Goal: Task Accomplishment & Management: Complete application form

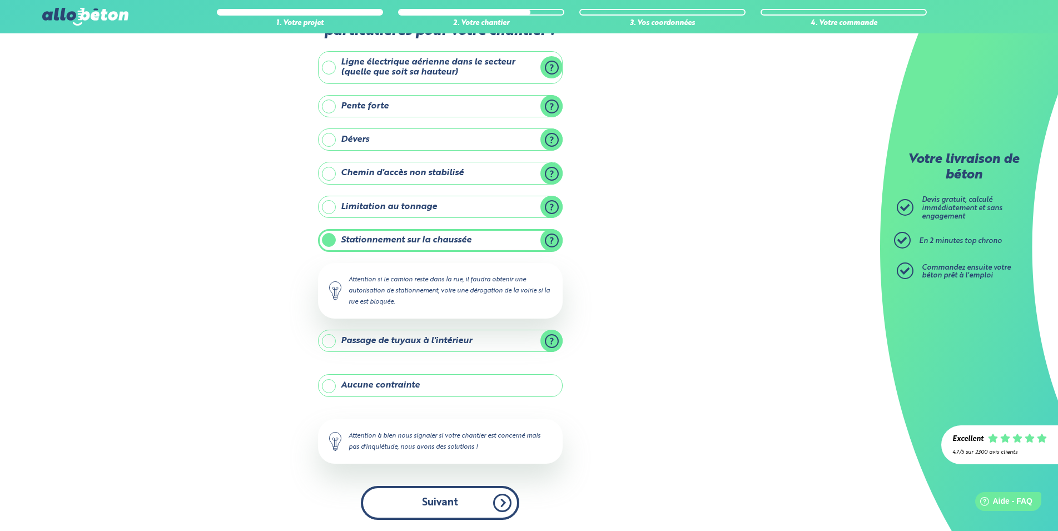
click at [474, 499] on button "Suivant" at bounding box center [440, 503] width 158 height 34
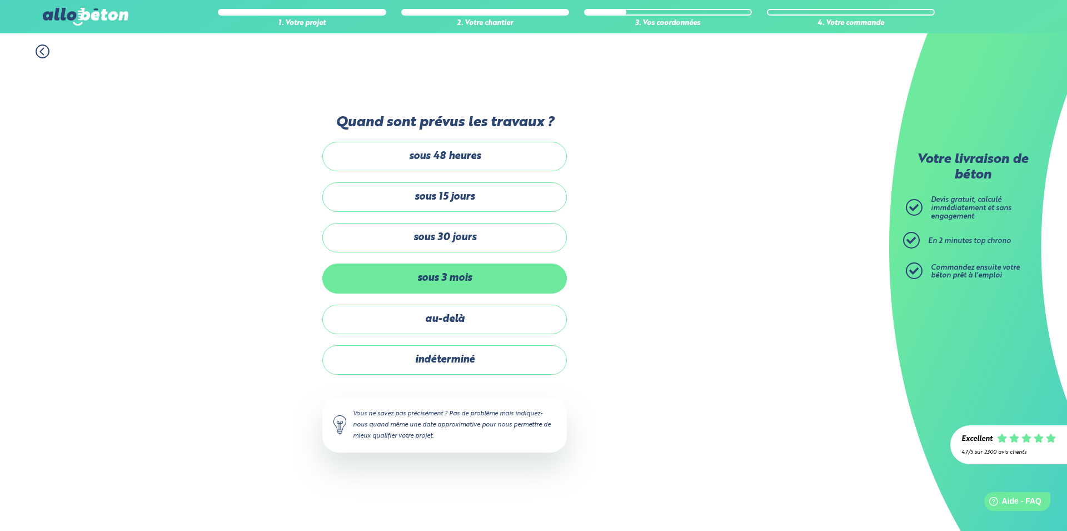
click at [485, 275] on label "sous 3 mois" at bounding box center [444, 277] width 245 height 29
click at [0, 0] on input "sous 3 mois" at bounding box center [0, 0] width 0 height 0
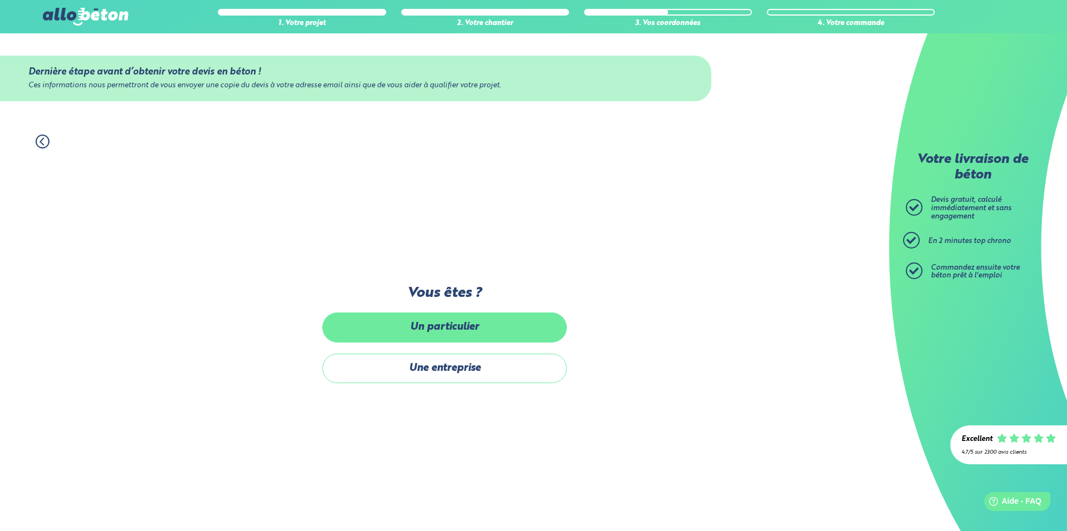
click at [460, 327] on label "Un particulier" at bounding box center [444, 326] width 245 height 29
click at [0, 0] on input "Un particulier" at bounding box center [0, 0] width 0 height 0
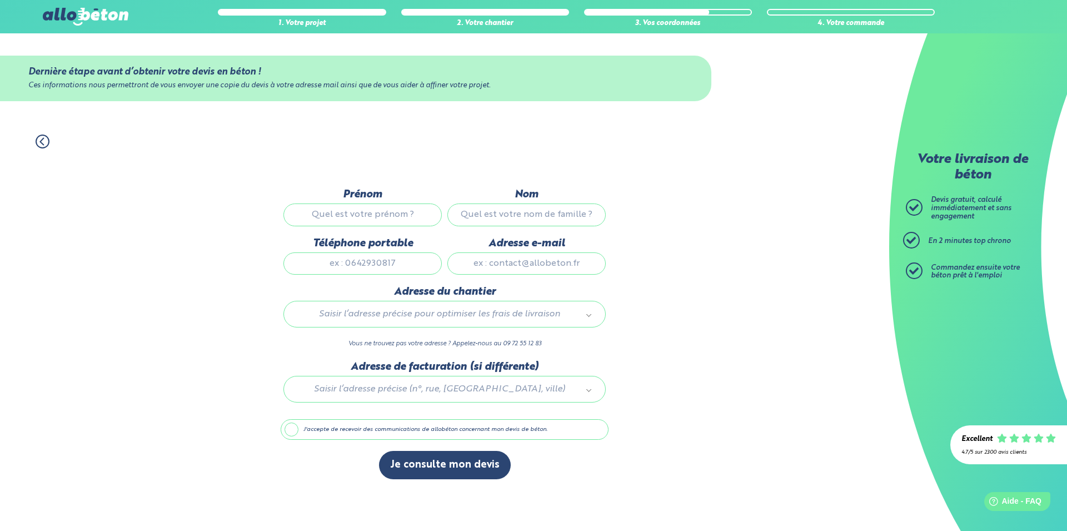
click at [343, 215] on input "Prénom" at bounding box center [362, 214] width 158 height 22
type input "maxime"
click at [500, 212] on input "Nom" at bounding box center [526, 214] width 158 height 22
type input "macrez"
click at [347, 264] on input "Téléphone portable" at bounding box center [362, 263] width 158 height 22
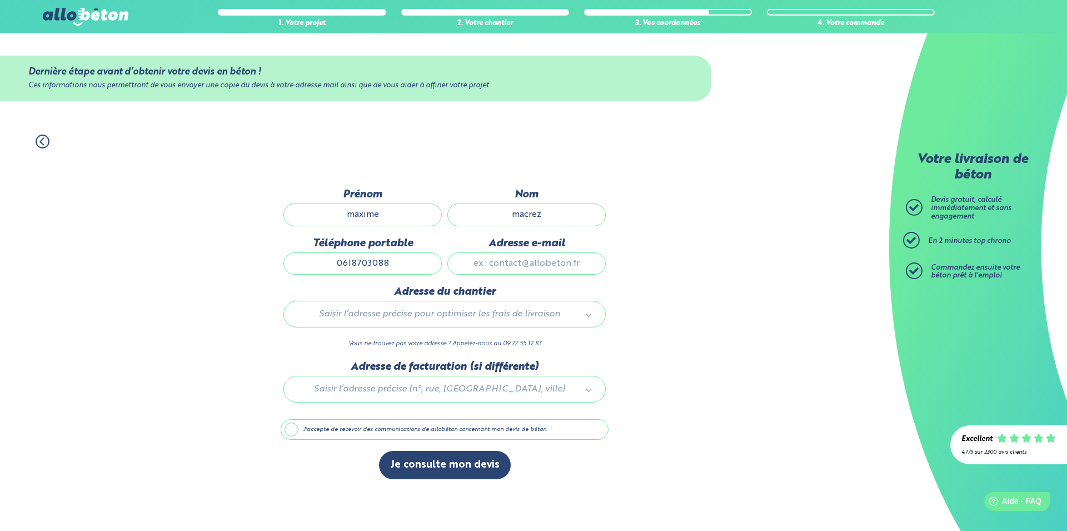
type input "0618703088"
click at [499, 263] on input "Adresse e-mail" at bounding box center [526, 263] width 158 height 22
type input "[EMAIL_ADDRESS][DOMAIN_NAME]"
click at [334, 311] on body "09 72 55 12 83 Conseils et Appel Gratuits nos produits le béton prêt à l'emploi…" at bounding box center [533, 265] width 1067 height 531
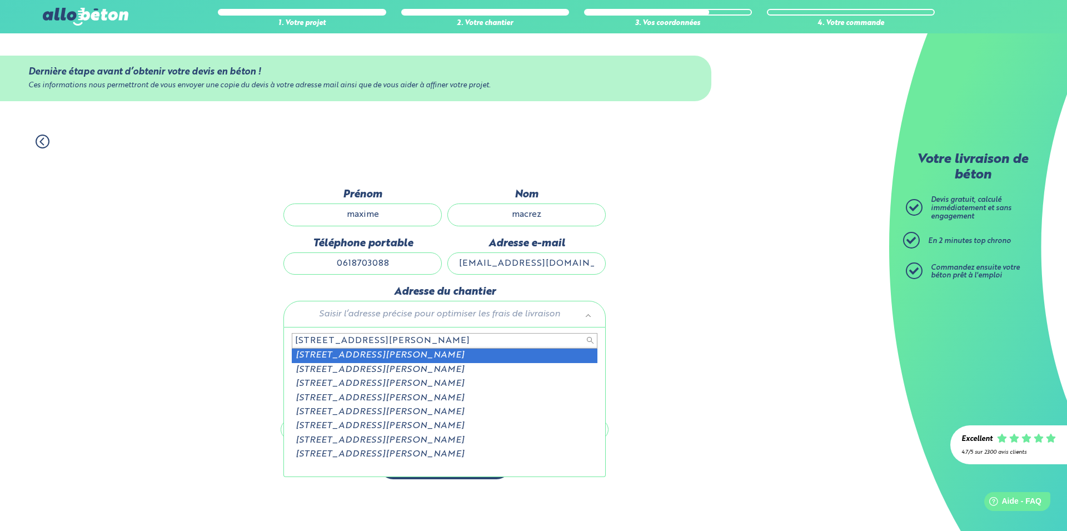
click at [361, 341] on input "[STREET_ADDRESS][PERSON_NAME]" at bounding box center [445, 341] width 306 height 16
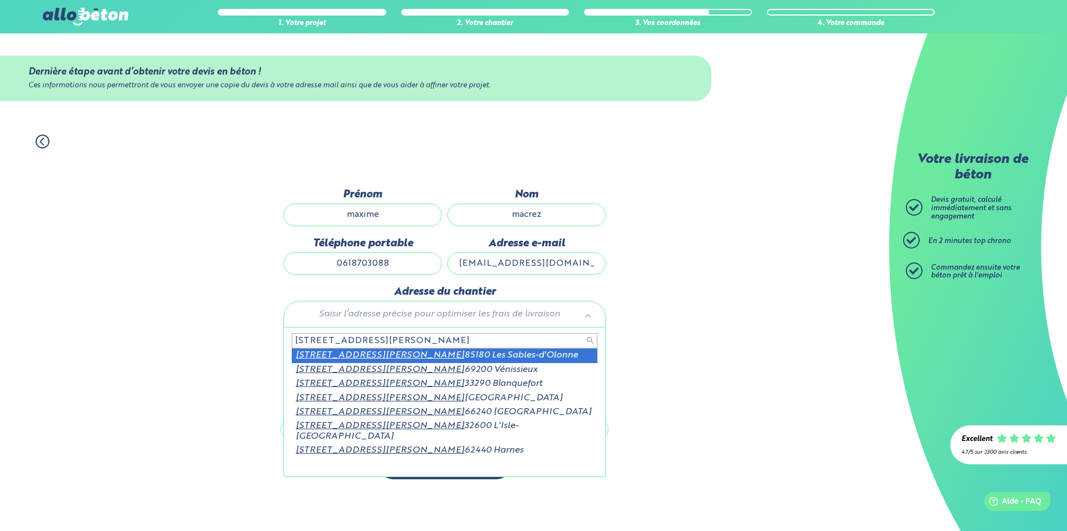
click at [371, 340] on input "[STREET_ADDRESS][PERSON_NAME]" at bounding box center [445, 341] width 306 height 16
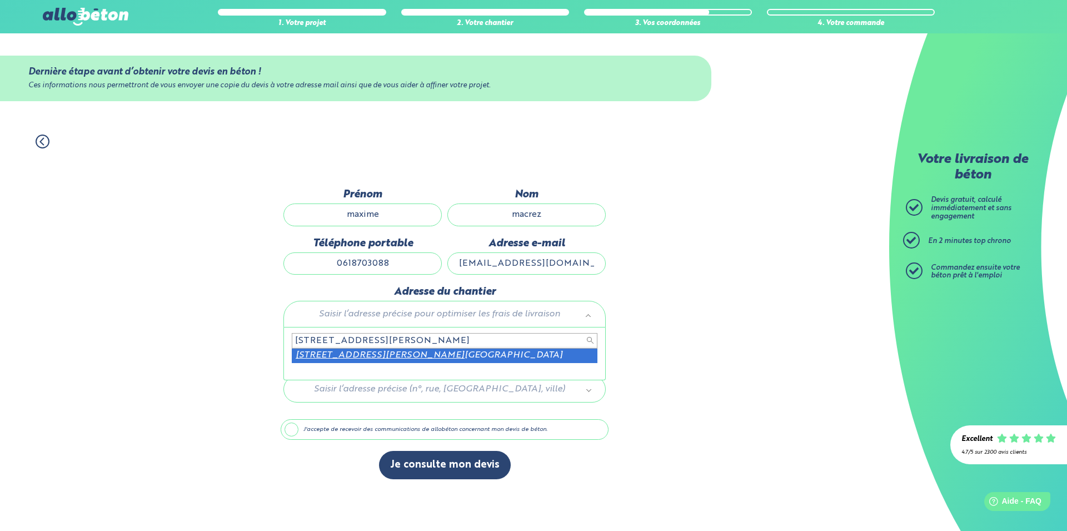
type input "[STREET_ADDRESS][PERSON_NAME]"
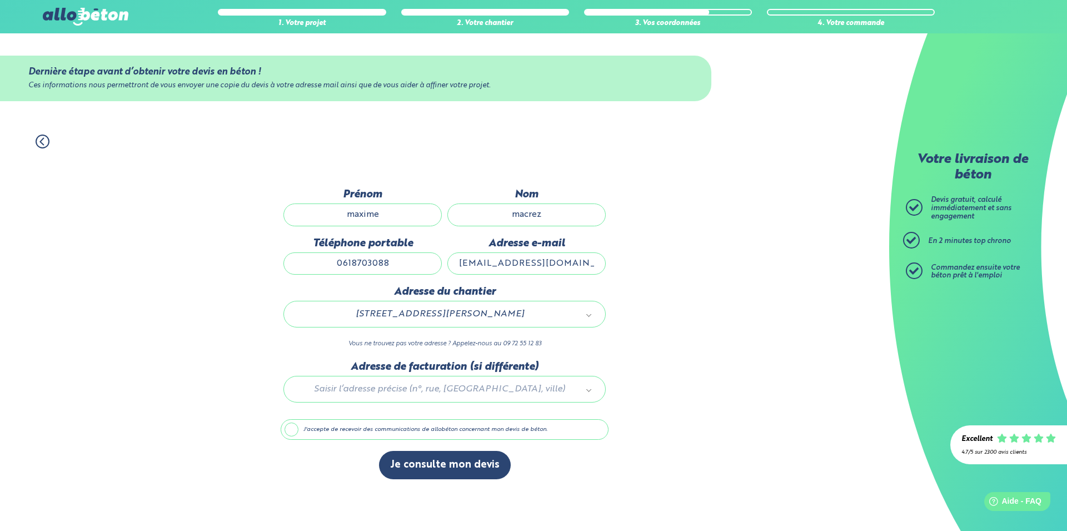
click at [371, 389] on div at bounding box center [445, 387] width 328 height 53
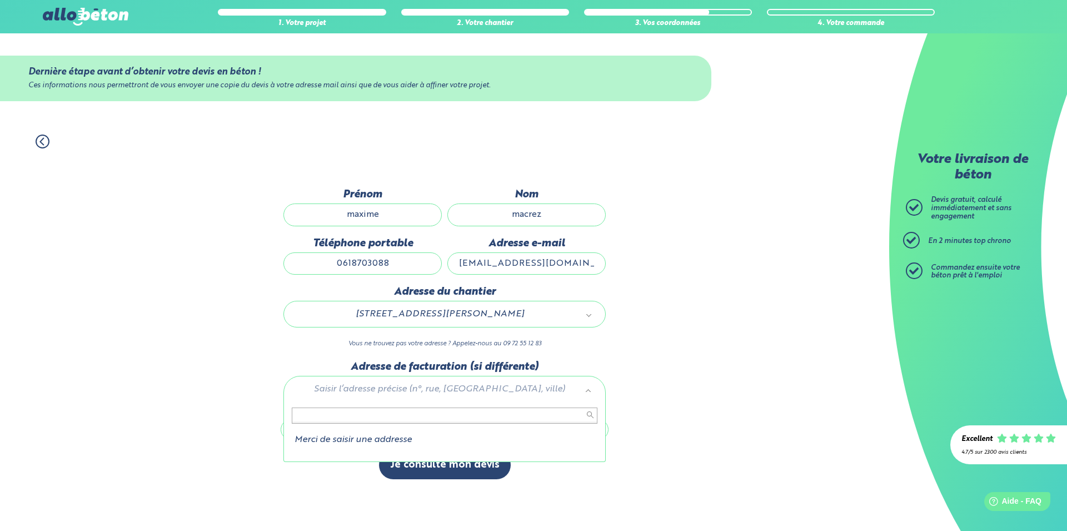
click at [633, 347] on body "09 72 55 12 83 Conseils et Appel Gratuits nos produits le béton prêt à l'emploi…" at bounding box center [533, 265] width 1067 height 531
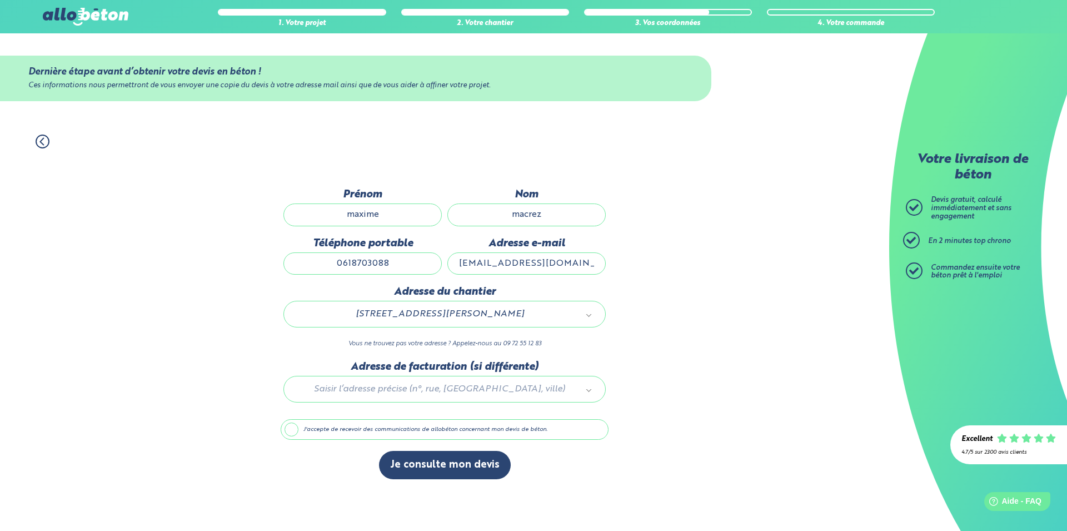
click at [288, 433] on label "J'accepte de recevoir des communications de allobéton concernant mon devis de b…" at bounding box center [445, 429] width 328 height 21
click at [0, 0] on input "J'accepte de recevoir des communications de allobéton concernant mon devis de b…" at bounding box center [0, 0] width 0 height 0
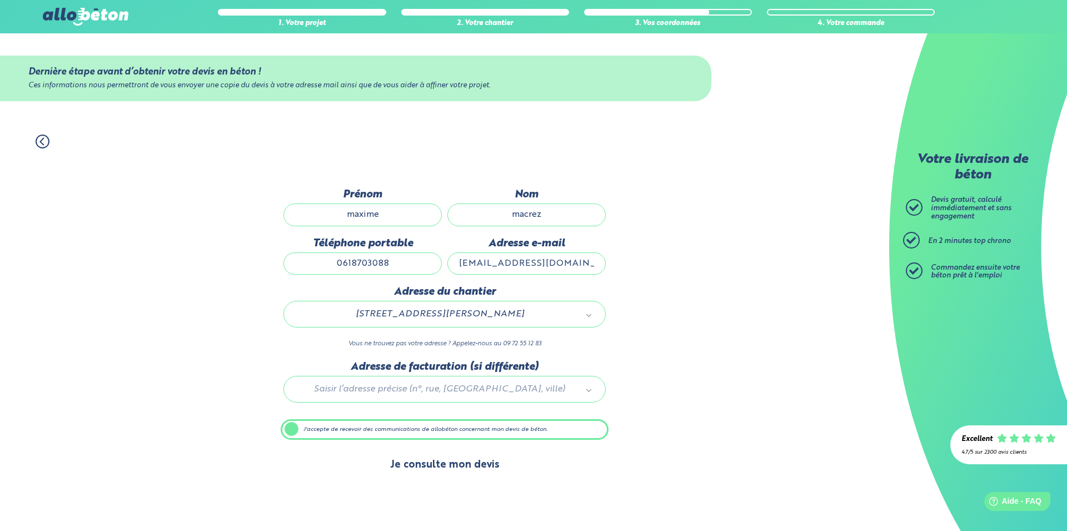
click at [433, 467] on button "Je consulte mon devis" at bounding box center [445, 465] width 132 height 28
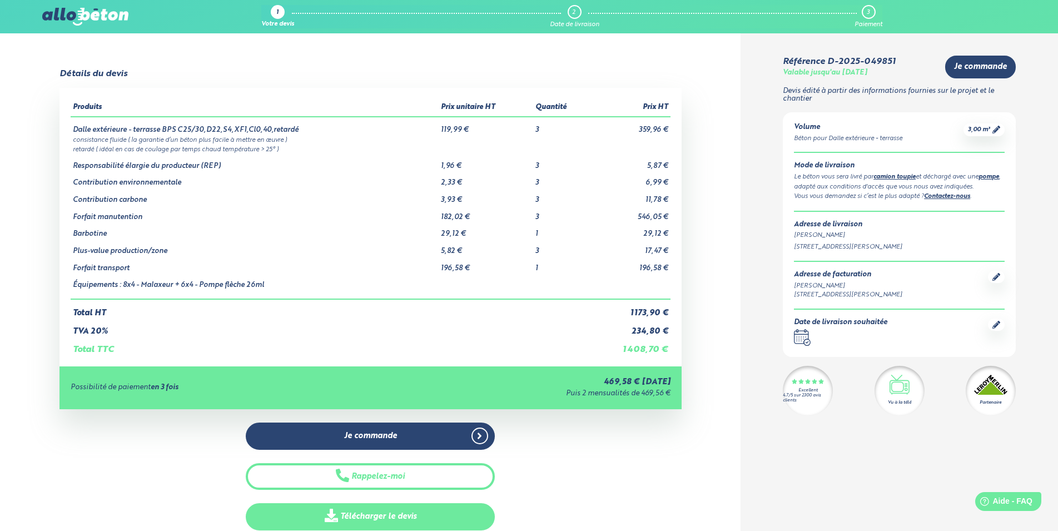
click at [385, 515] on link "Télécharger le devis" at bounding box center [370, 516] width 249 height 27
